Goal: Navigation & Orientation: Find specific page/section

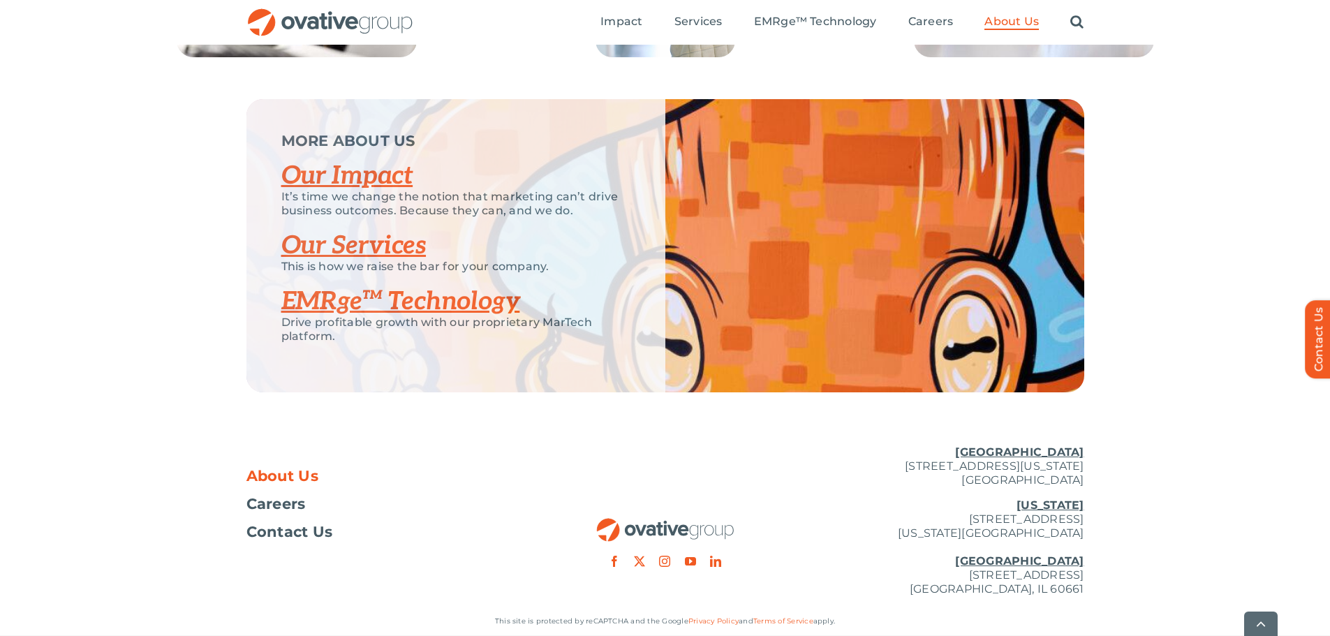
scroll to position [2942, 0]
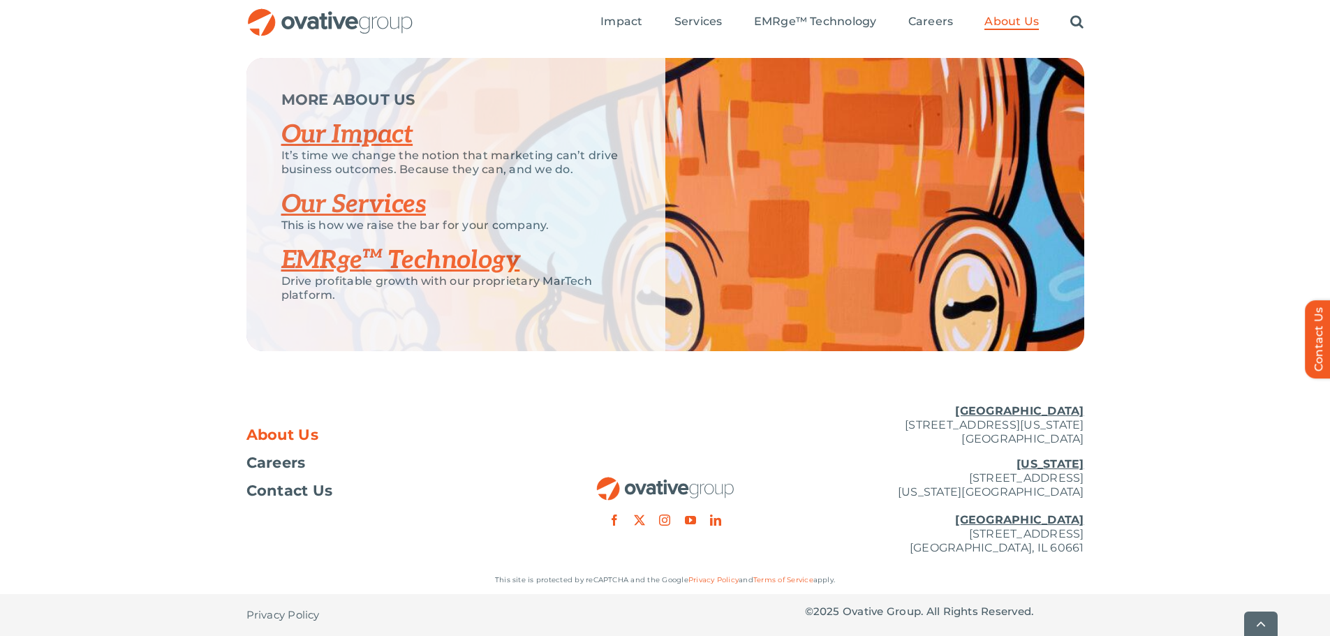
click at [353, 138] on link "Our Impact" at bounding box center [347, 134] width 132 height 31
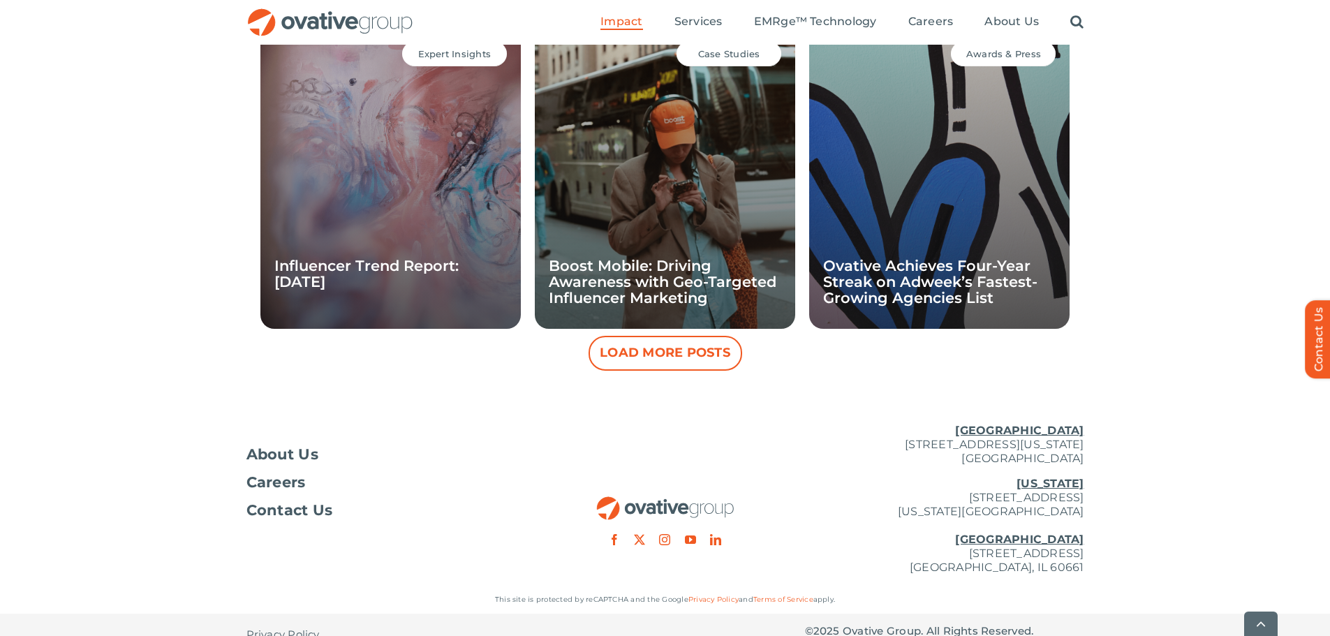
scroll to position [1382, 0]
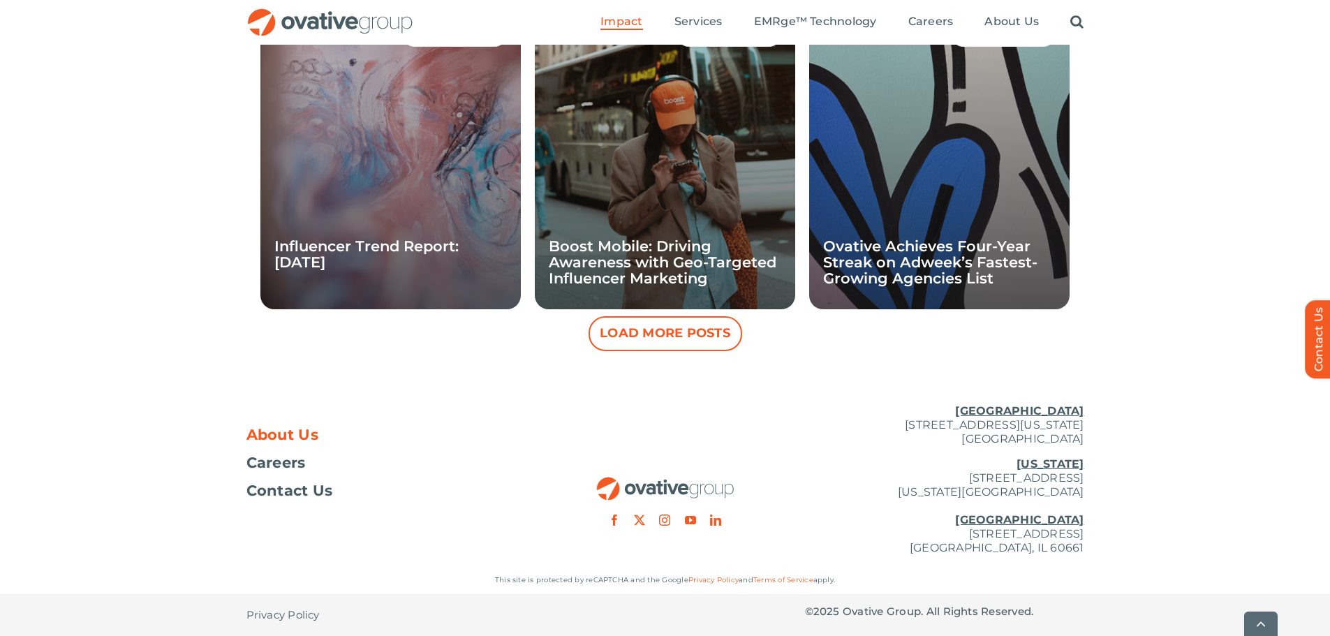
click at [293, 438] on span "About Us" at bounding box center [282, 435] width 73 height 14
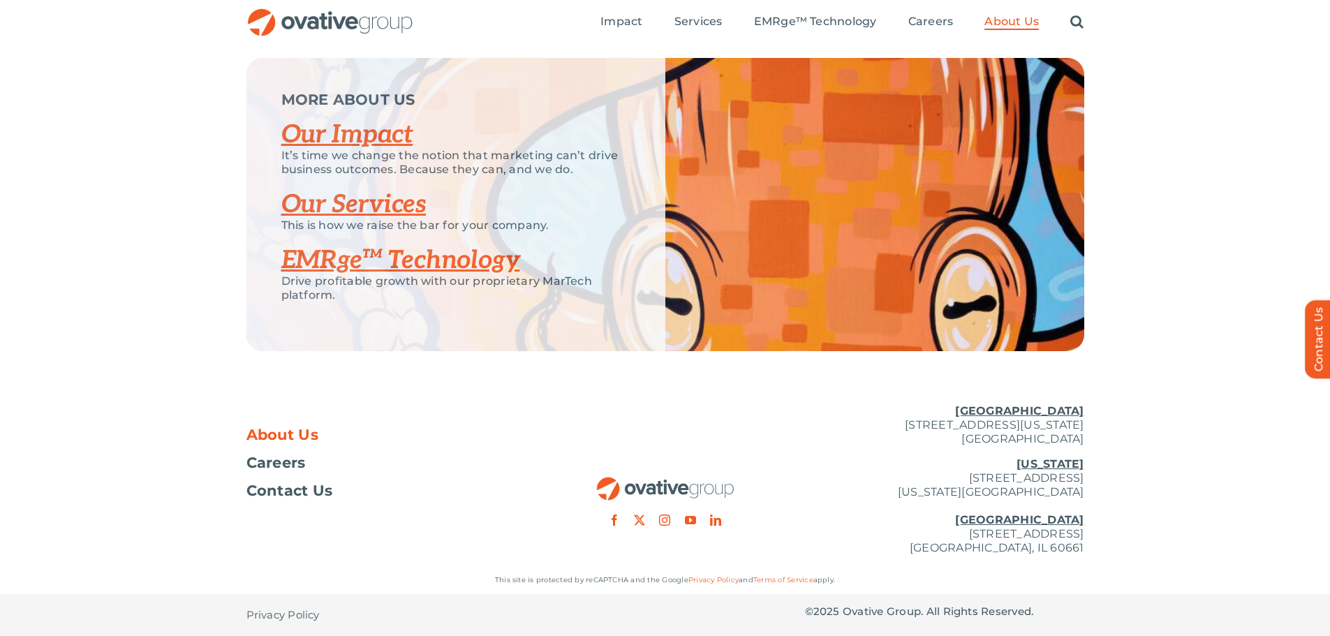
scroll to position [2941, 0]
click at [158, 336] on div "MORE ABOUT US Our Impact It’s time we change the notion that marketing can’t dr…" at bounding box center [665, 204] width 1330 height 293
